Goal: Task Accomplishment & Management: Use online tool/utility

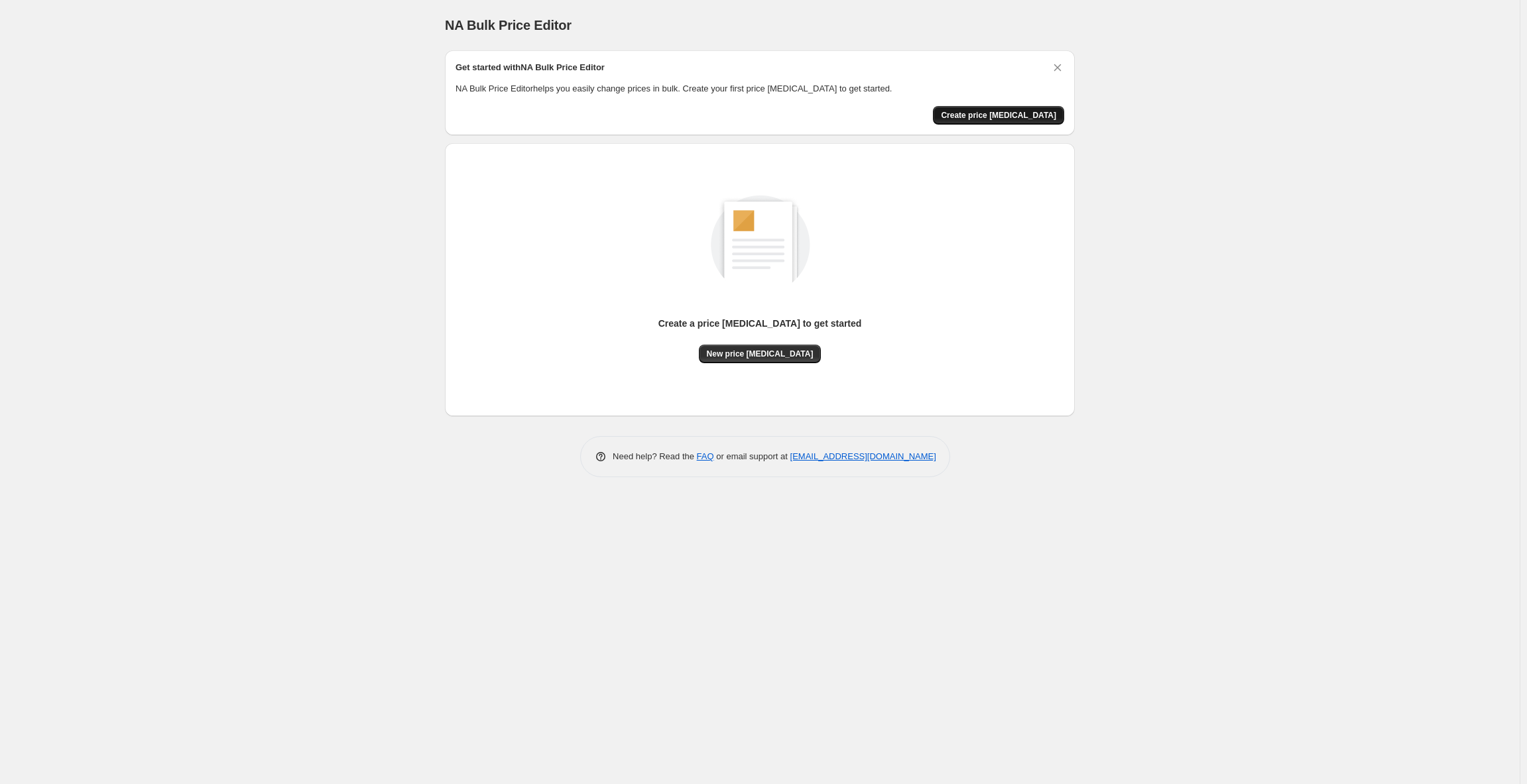
click at [990, 120] on span "Create price [MEDICAL_DATA]" at bounding box center [999, 115] width 115 height 10
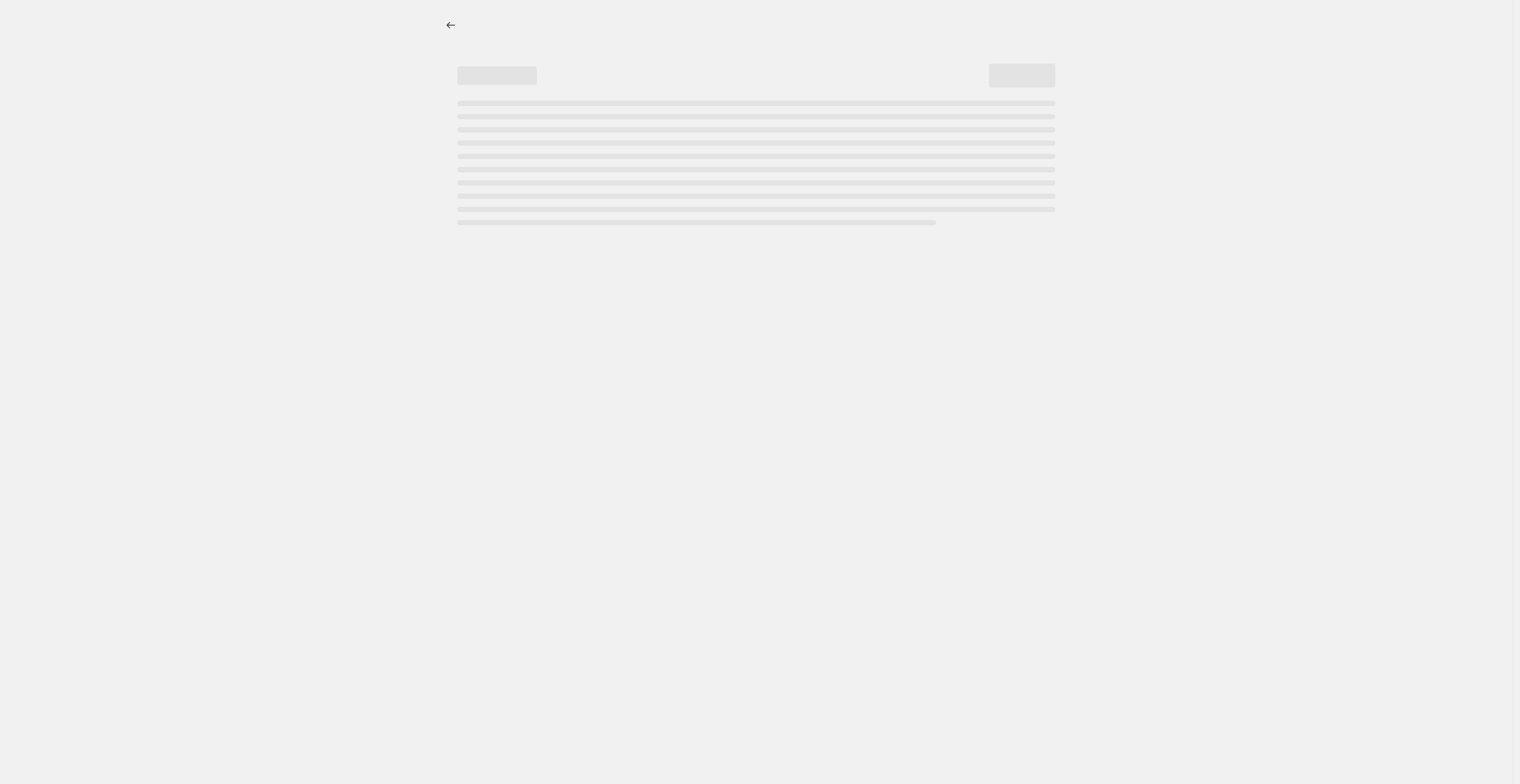
select select "percentage"
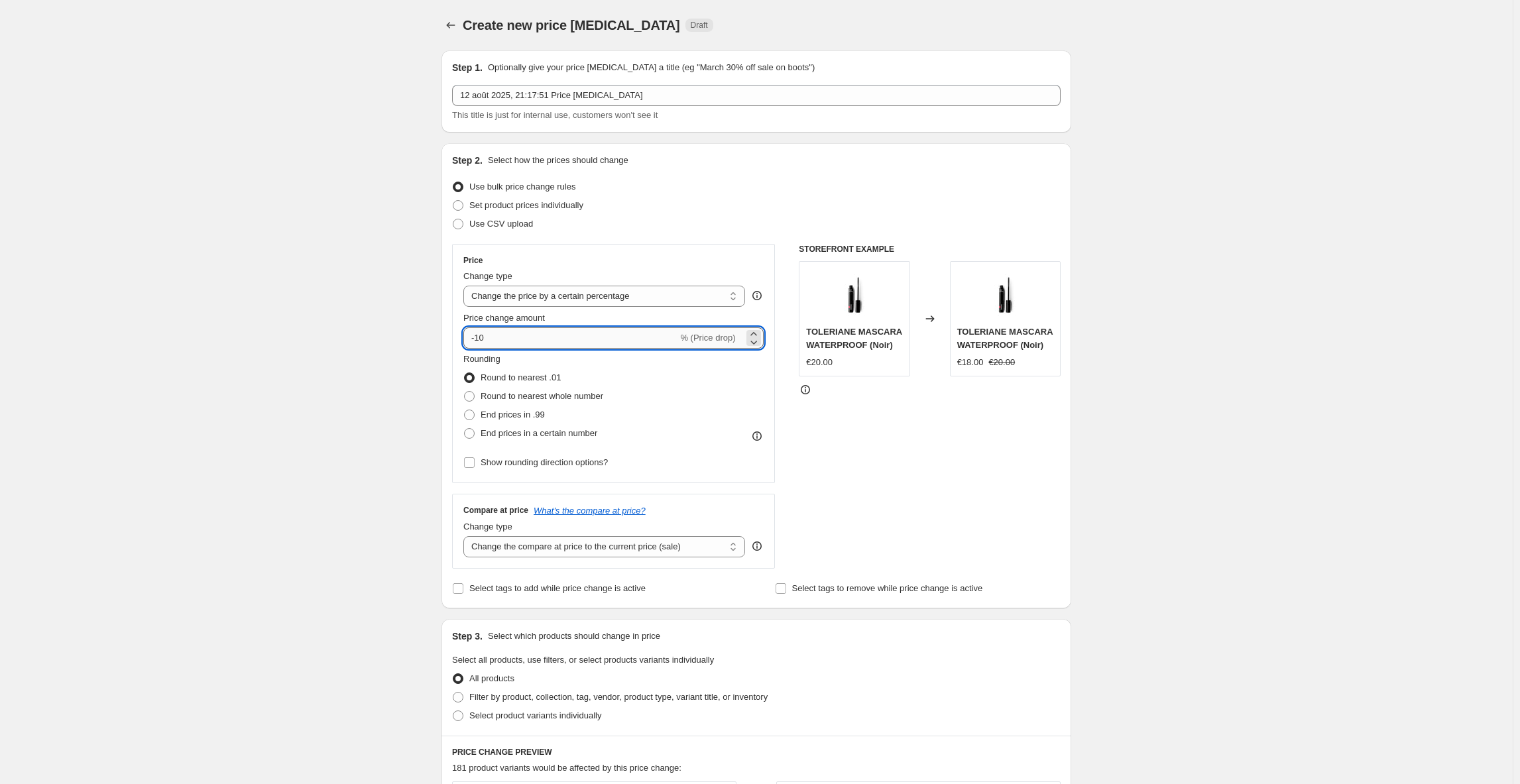
click at [565, 335] on input "-10" at bounding box center [570, 337] width 214 height 21
type input "-1"
type input "-50"
click at [340, 373] on div "Create new price change job. This page is ready Create new price change job Dra…" at bounding box center [756, 663] width 1513 height 1325
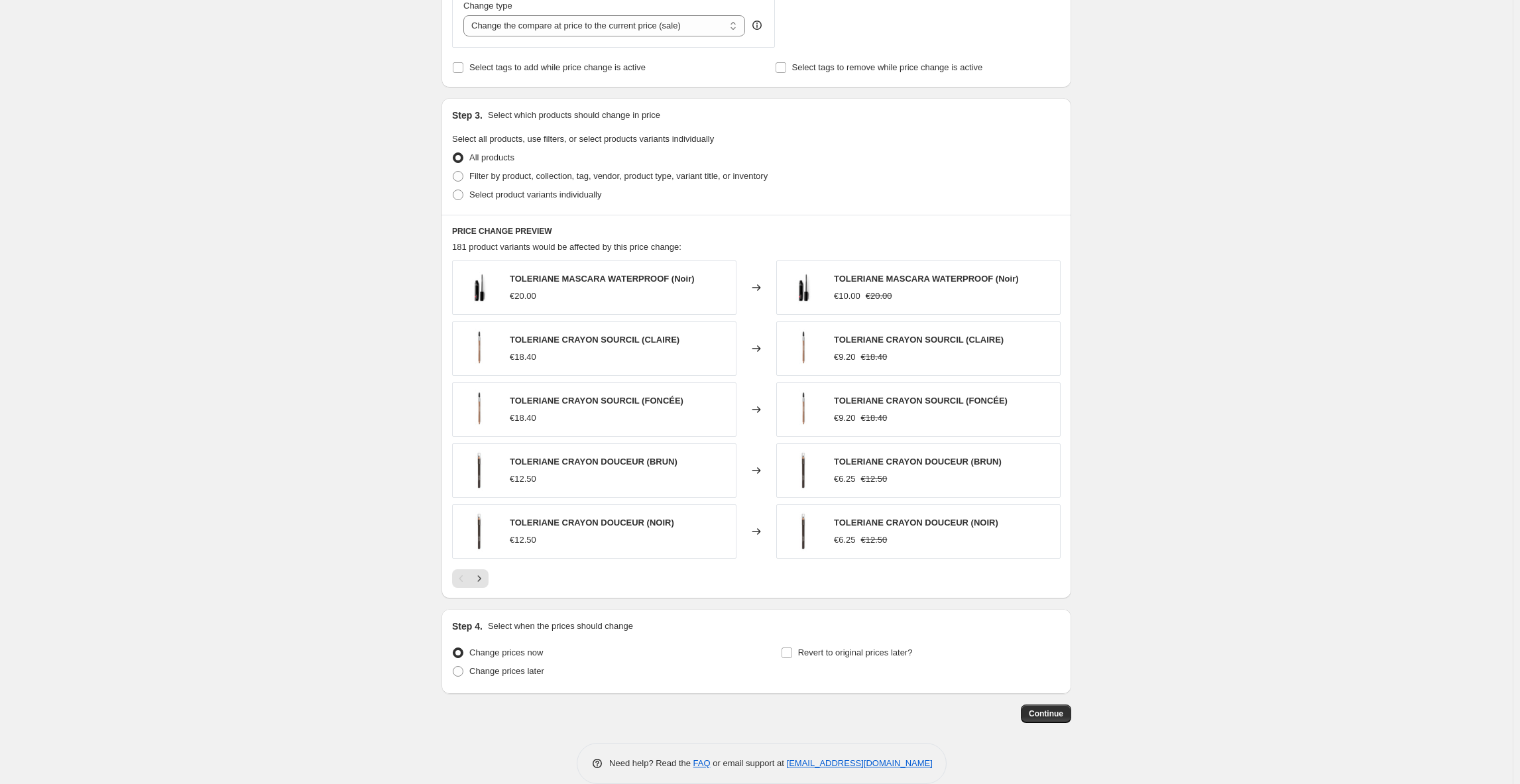
scroll to position [541, 0]
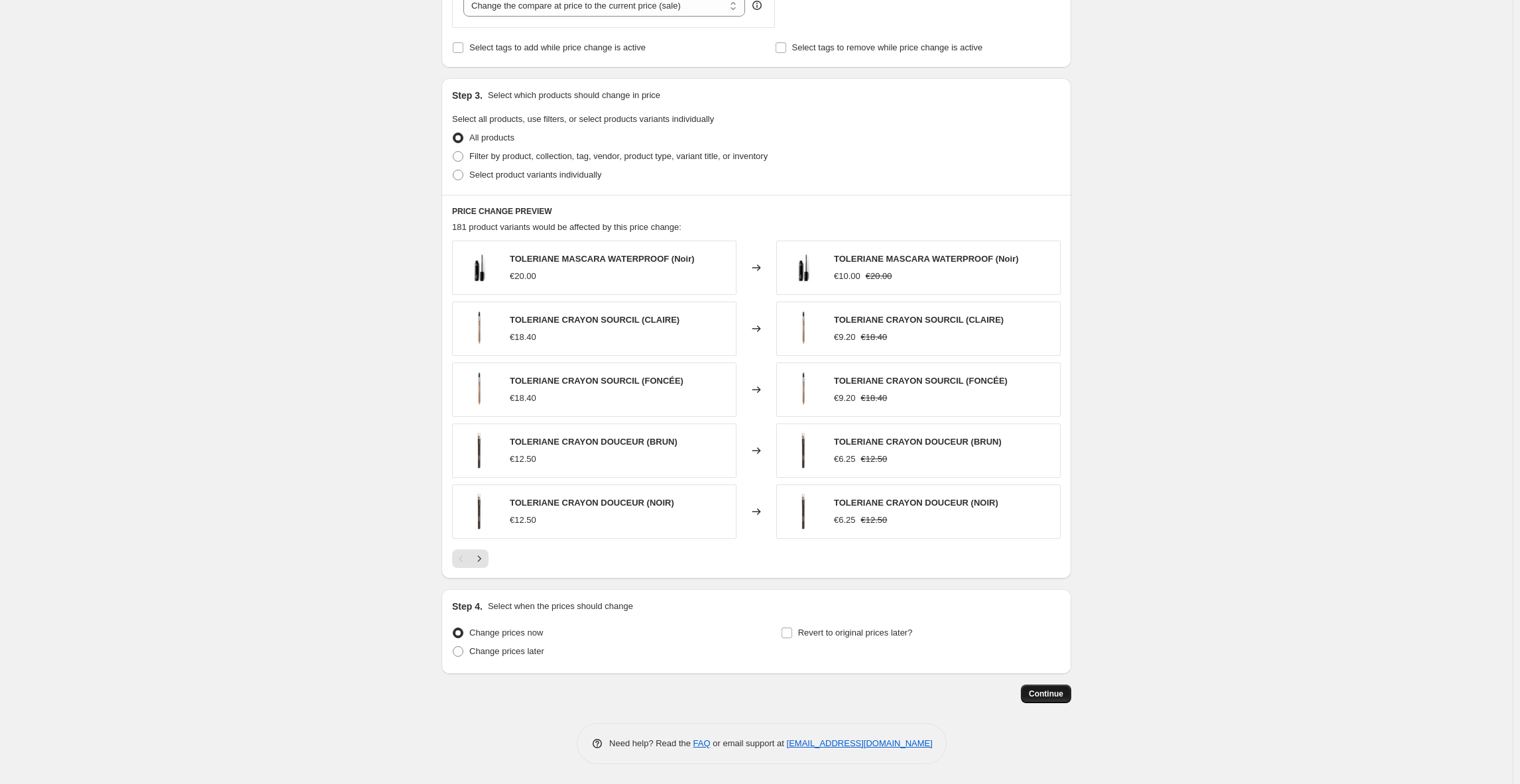
click at [1047, 692] on span "Continue" at bounding box center [1045, 693] width 34 height 10
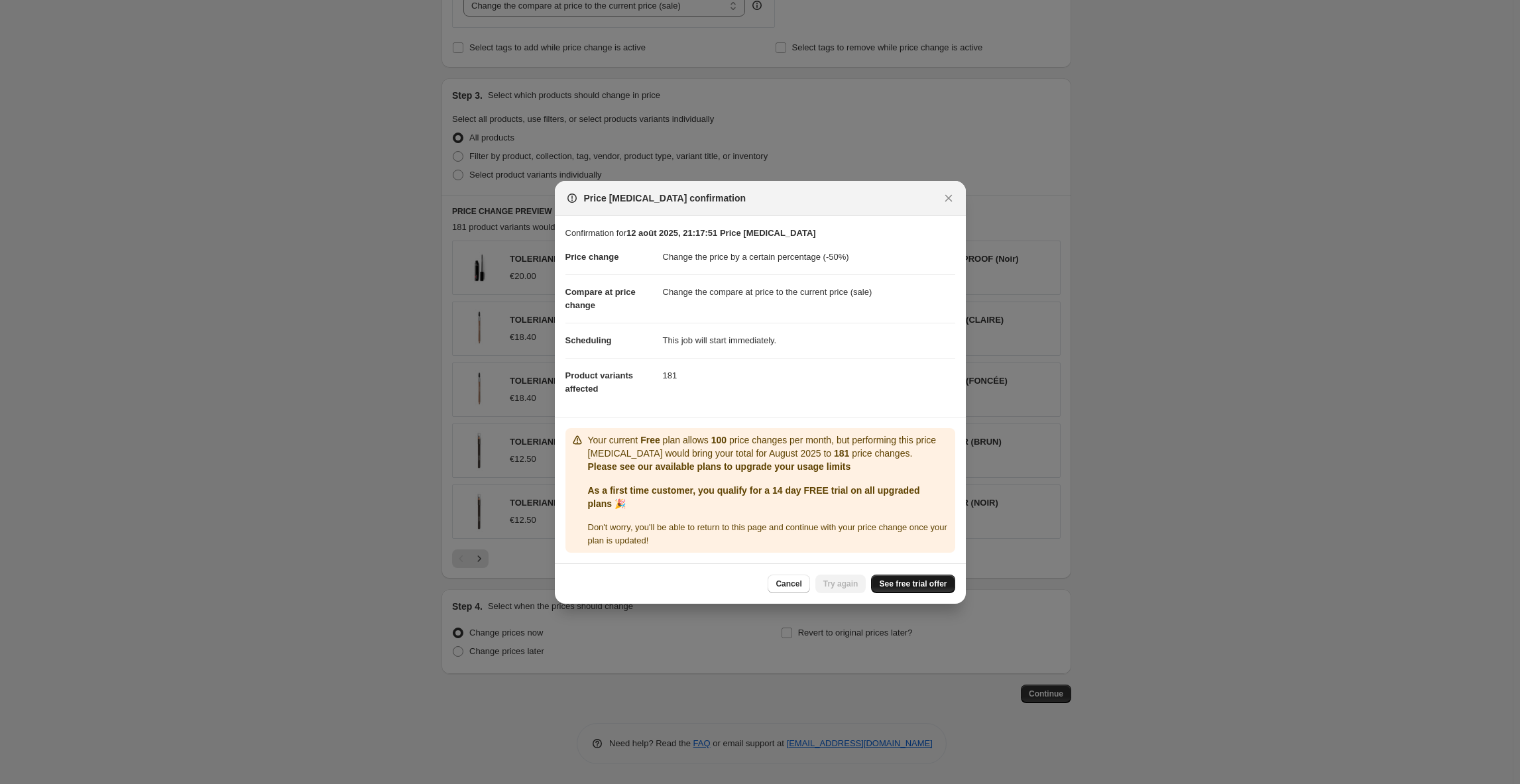
click at [914, 587] on span "See free trial offer" at bounding box center [912, 583] width 68 height 10
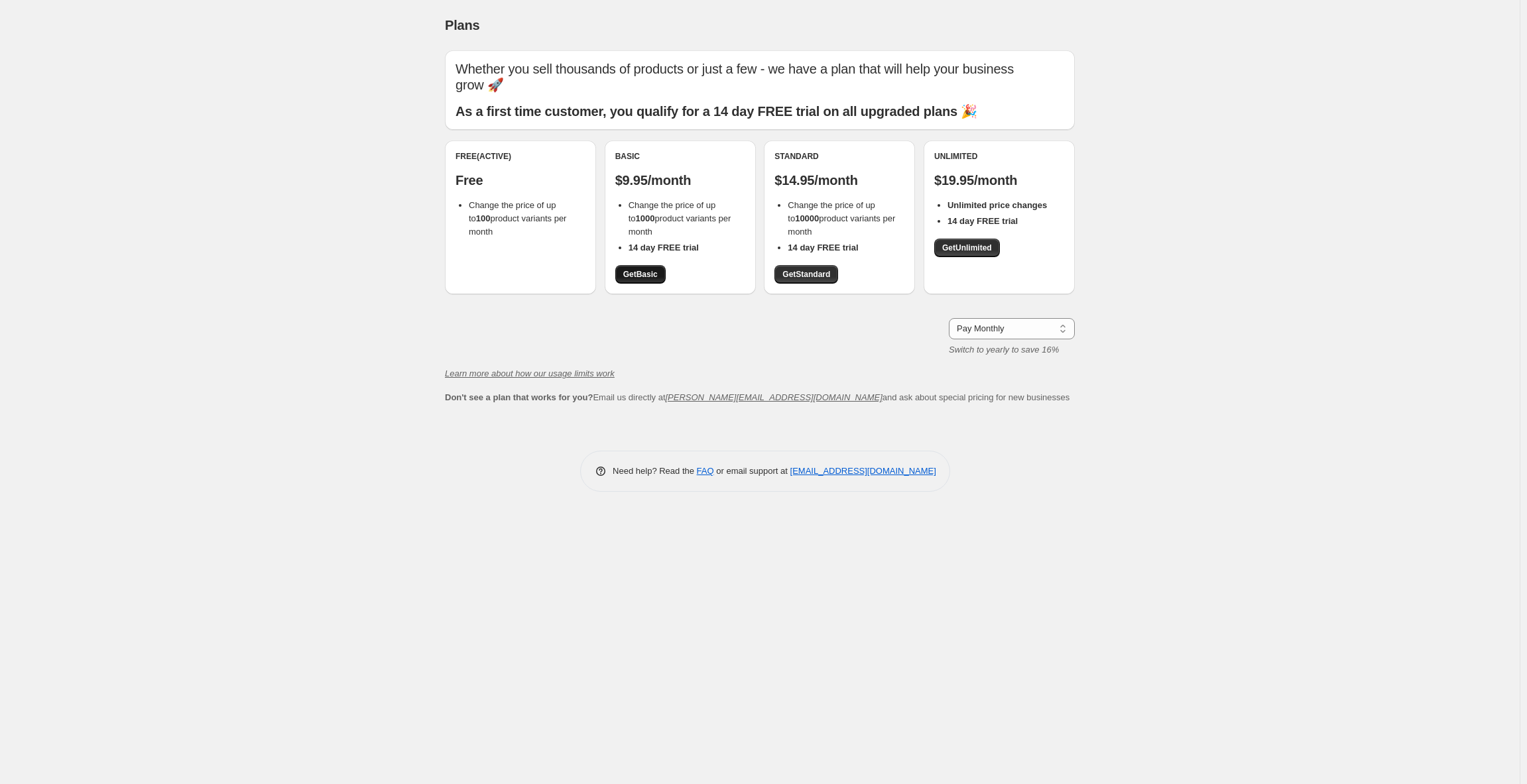
click at [633, 281] on link "Get Basic" at bounding box center [641, 274] width 50 height 19
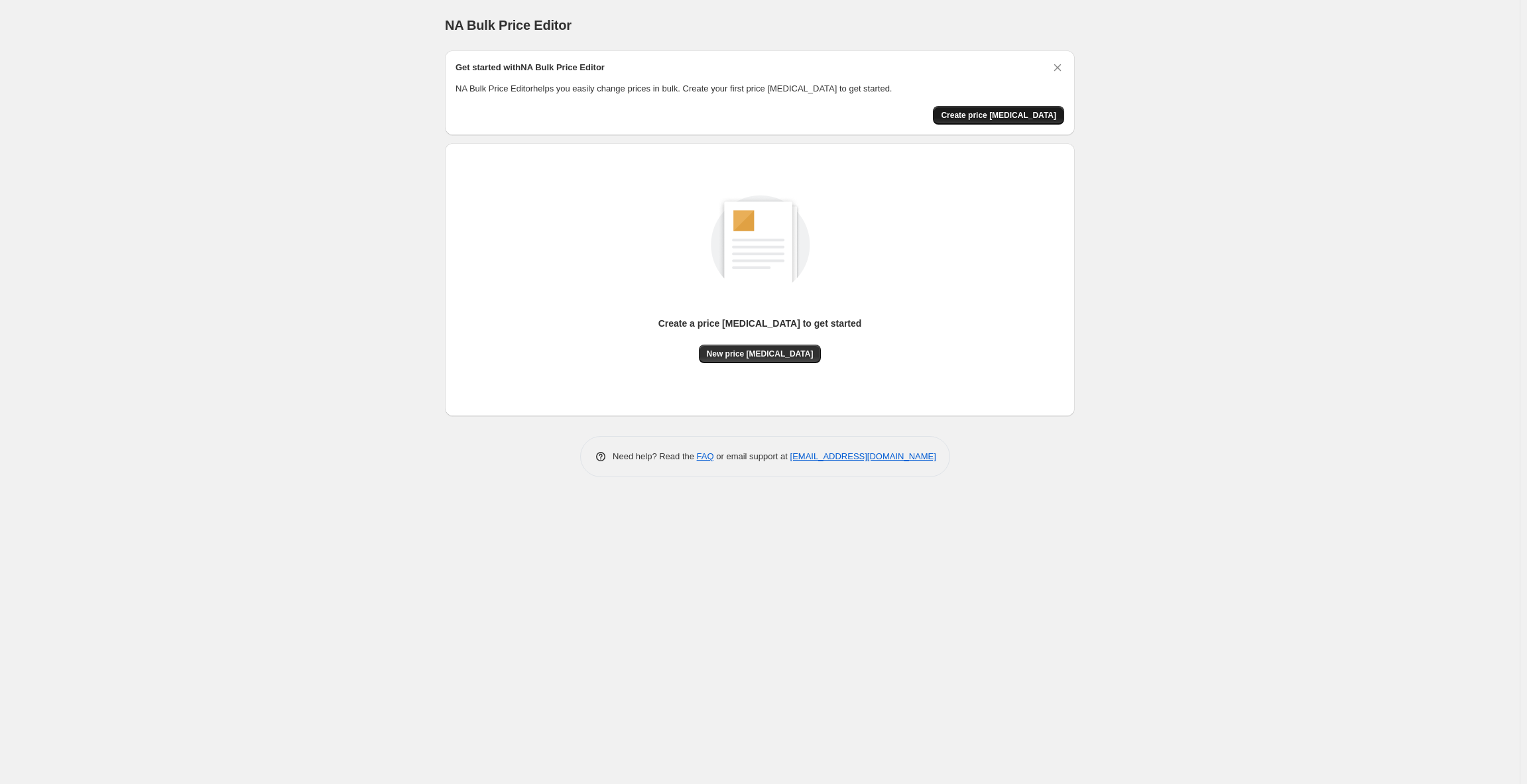
click at [993, 111] on span "Create price [MEDICAL_DATA]" at bounding box center [999, 115] width 115 height 10
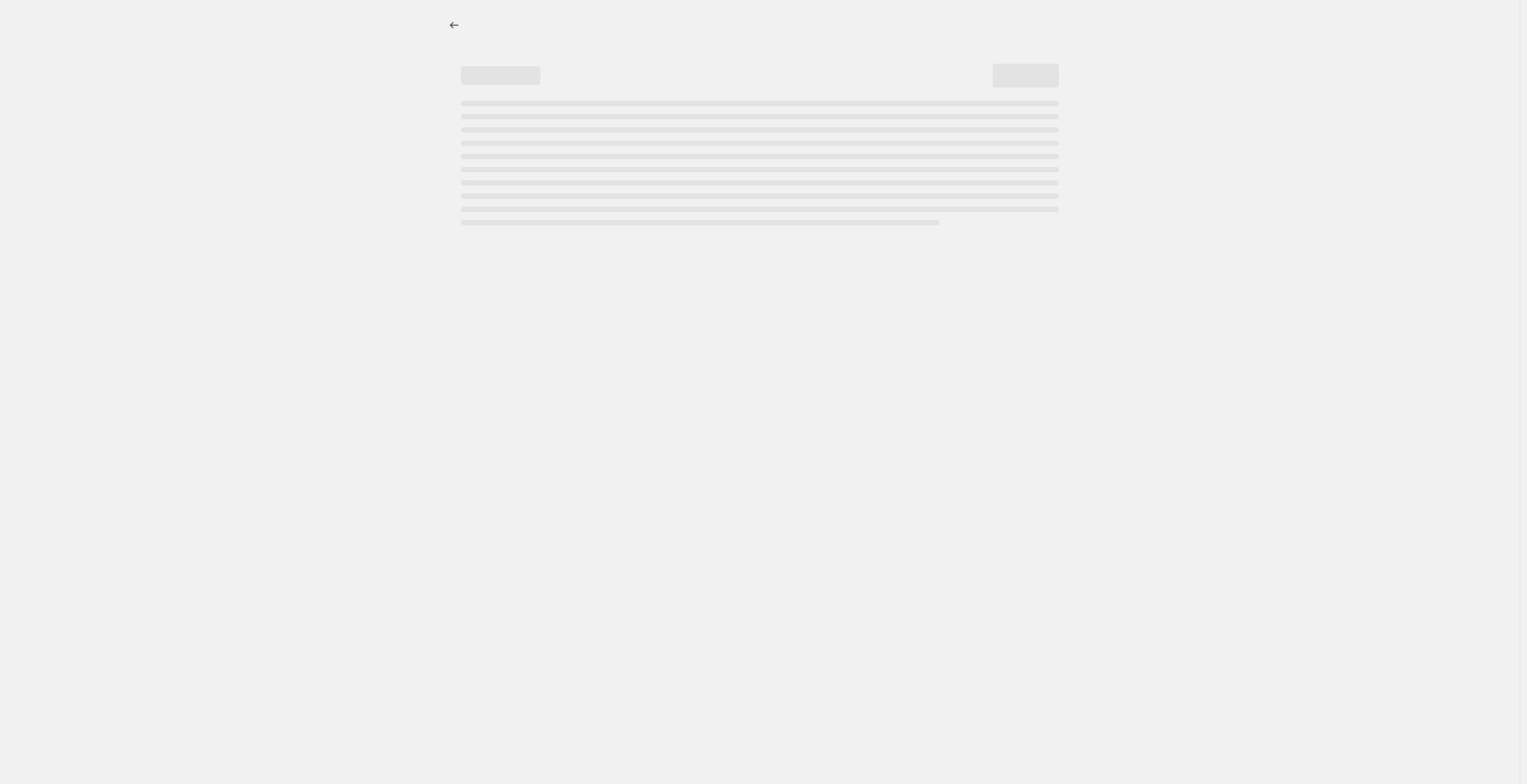
select select "percentage"
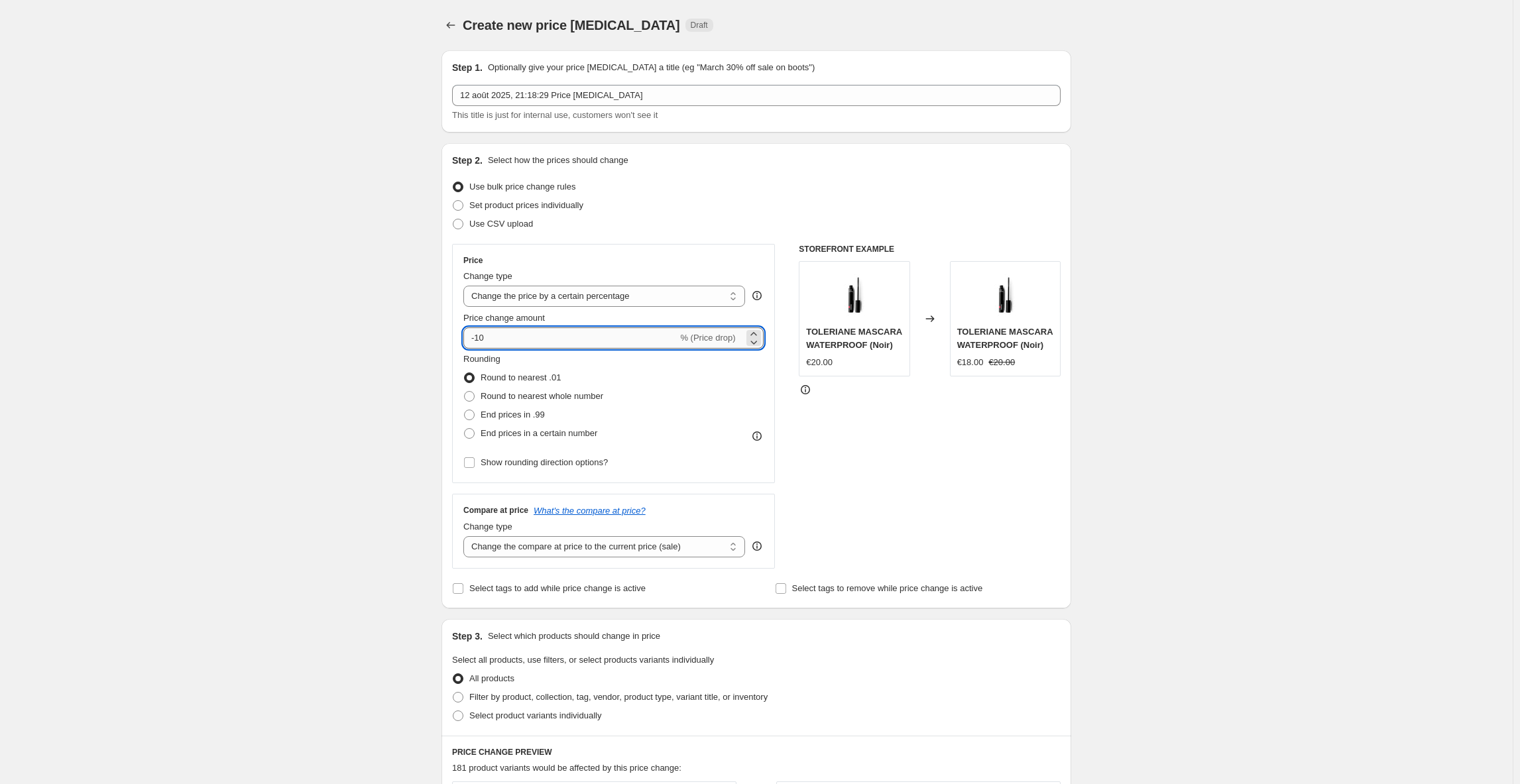
click at [566, 335] on input "-10" at bounding box center [570, 337] width 214 height 21
type input "-1"
type input "-50"
click at [671, 192] on div "Use bulk price change rules" at bounding box center [756, 187] width 608 height 19
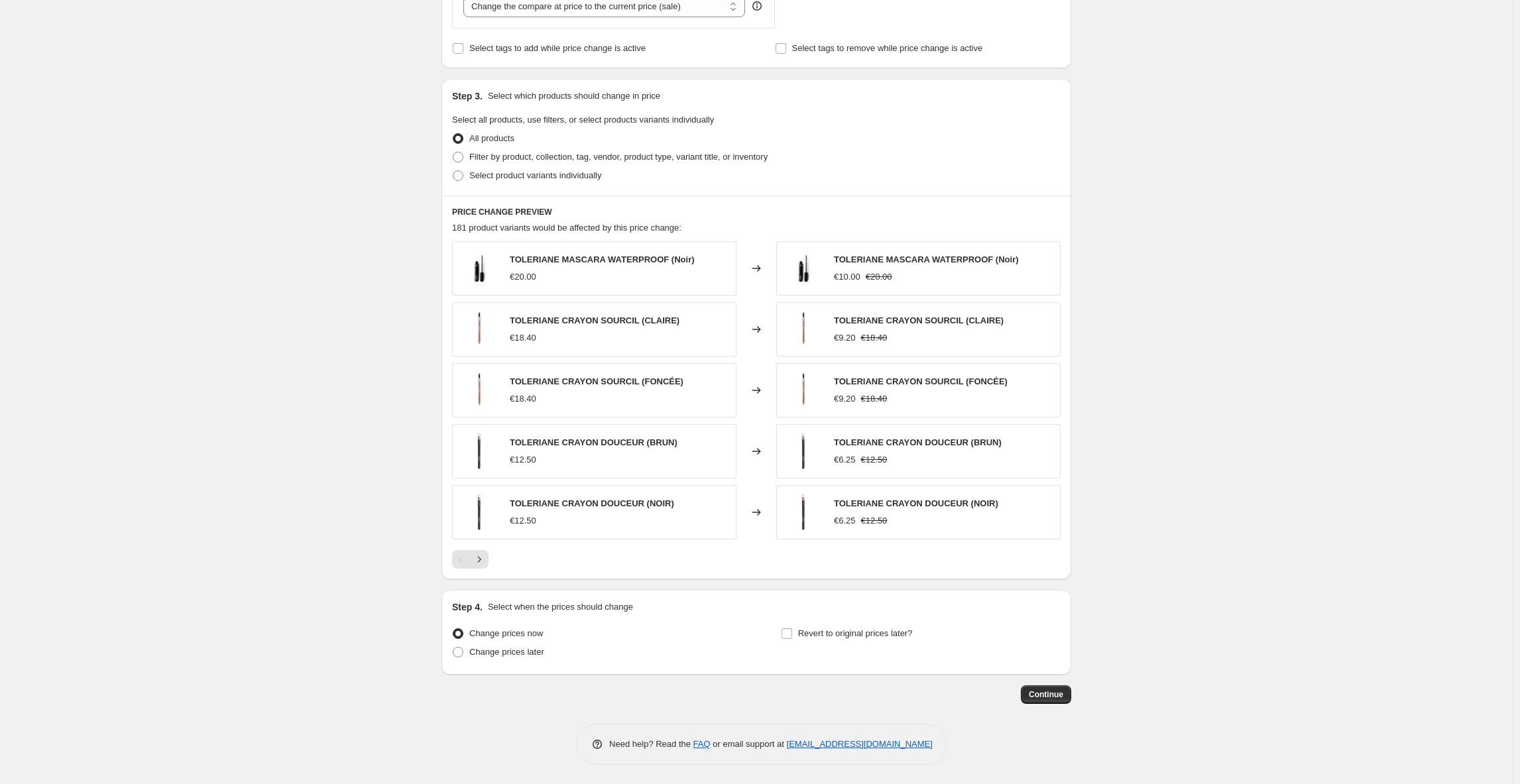
scroll to position [541, 0]
click at [1053, 696] on span "Continue" at bounding box center [1045, 693] width 34 height 10
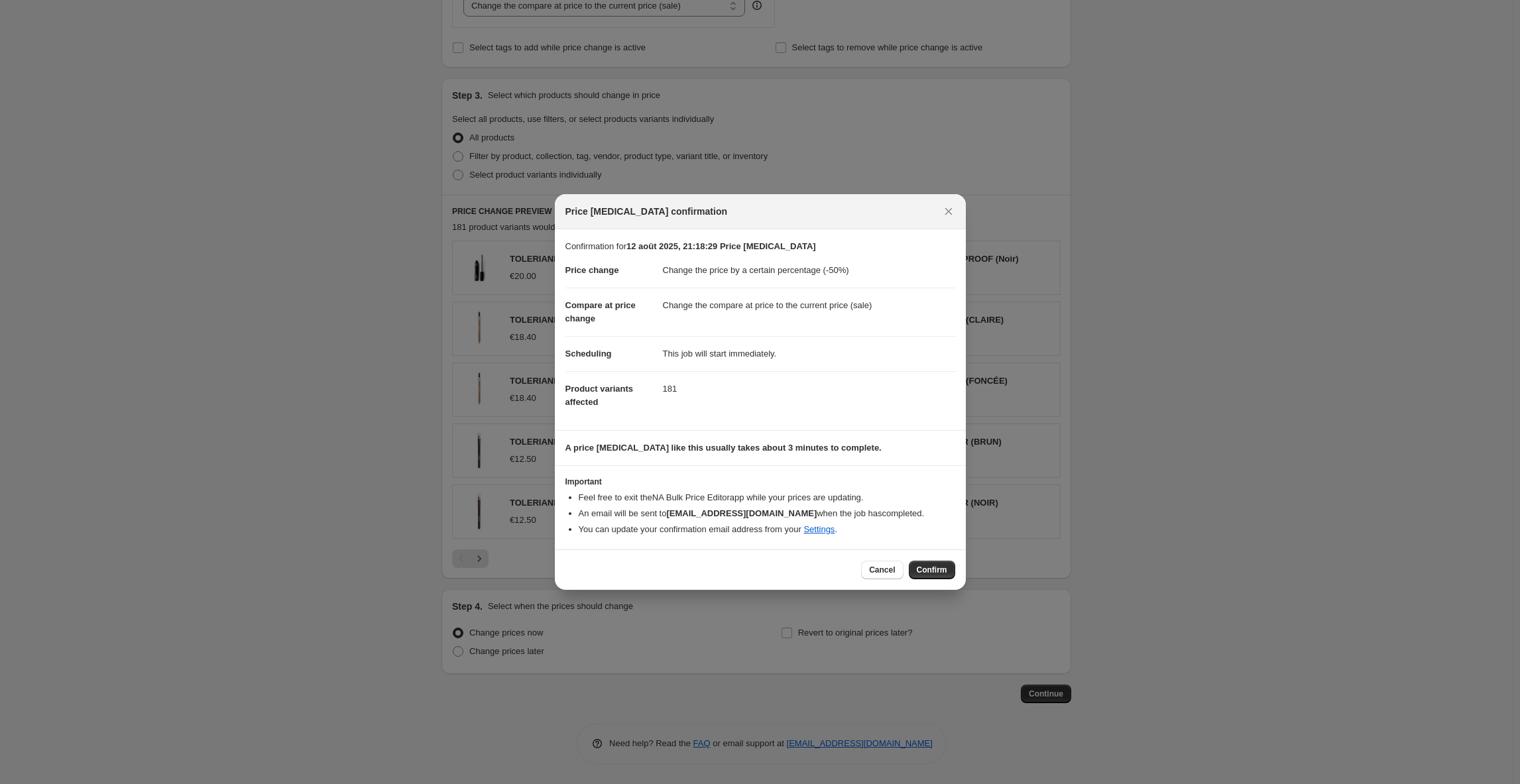
drag, startPoint x: 936, startPoint y: 564, endPoint x: 948, endPoint y: 564, distance: 12.0
click at [936, 564] on button "Confirm" at bounding box center [931, 570] width 46 height 19
